Goal: Navigation & Orientation: Find specific page/section

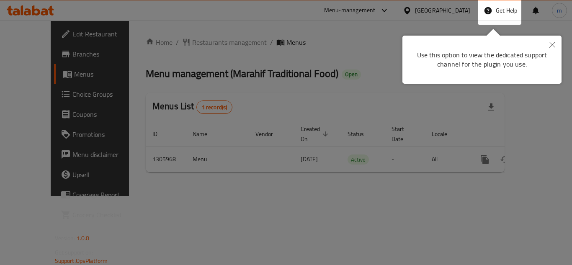
click at [553, 43] on icon "Close" at bounding box center [552, 45] width 6 height 6
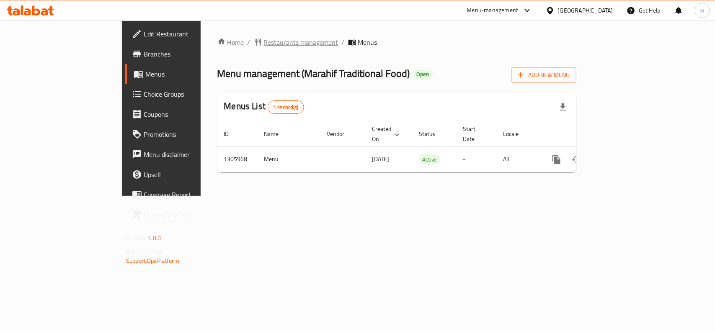
click at [264, 44] on span "Restaurants management" at bounding box center [301, 42] width 75 height 10
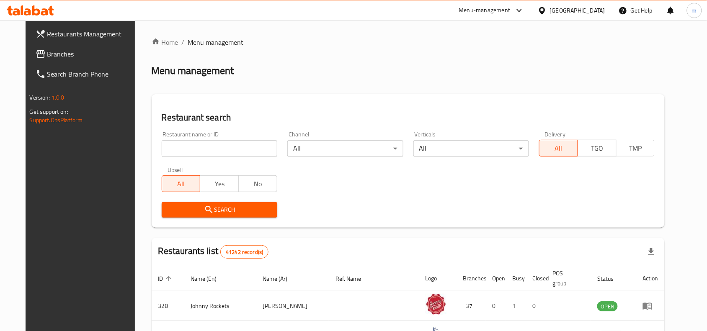
click at [51, 53] on span "Branches" at bounding box center [92, 54] width 90 height 10
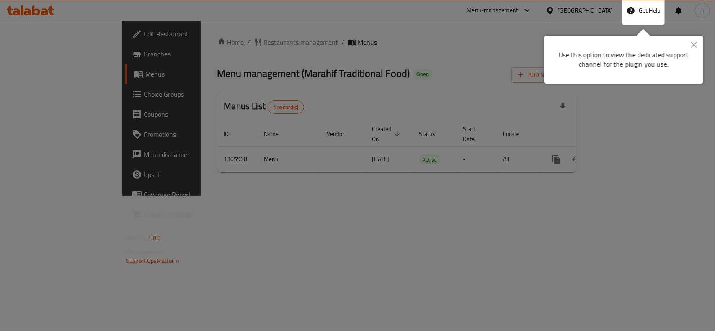
click at [571, 39] on button "Close" at bounding box center [693, 45] width 18 height 19
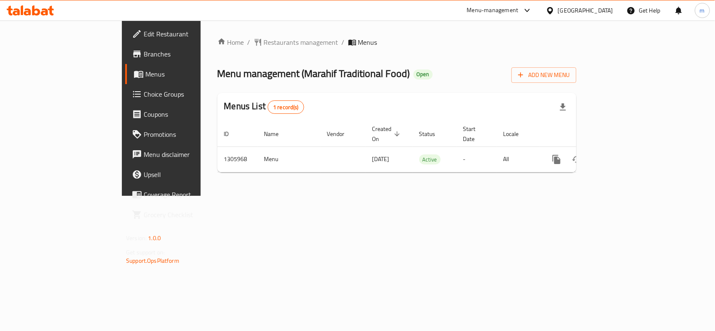
click at [571, 9] on div "[GEOGRAPHIC_DATA]" at bounding box center [585, 10] width 55 height 9
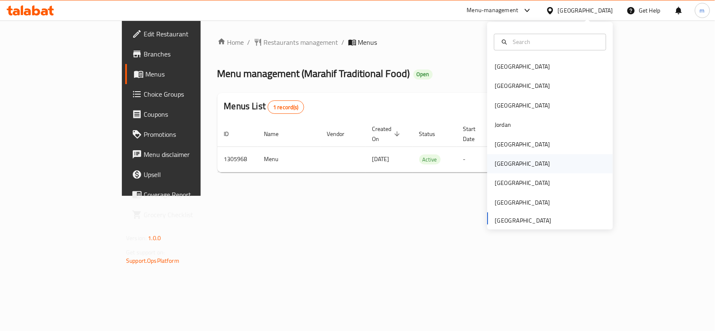
click at [495, 162] on div "Oman" at bounding box center [521, 163] width 55 height 9
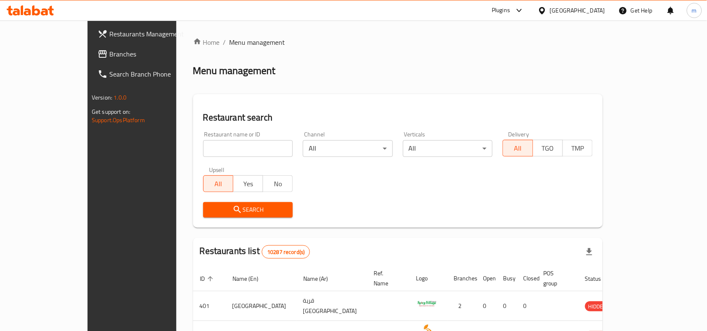
click at [109, 55] on span "Branches" at bounding box center [154, 54] width 90 height 10
